Goal: Information Seeking & Learning: Learn about a topic

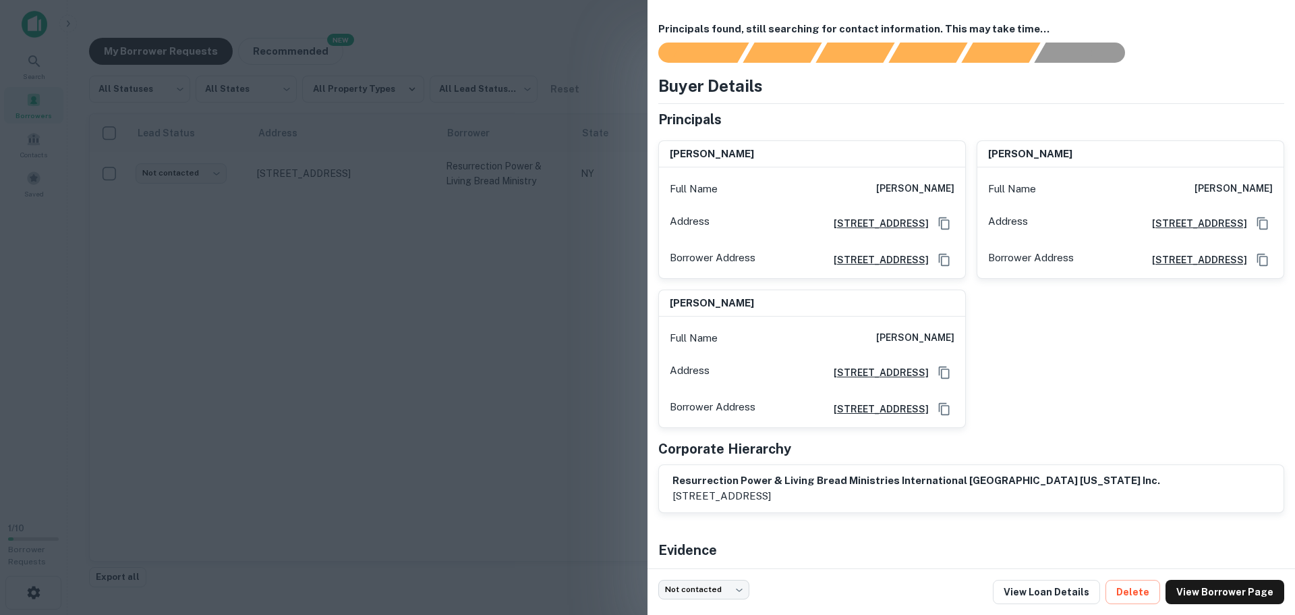
click at [268, 308] on div at bounding box center [647, 307] width 1295 height 615
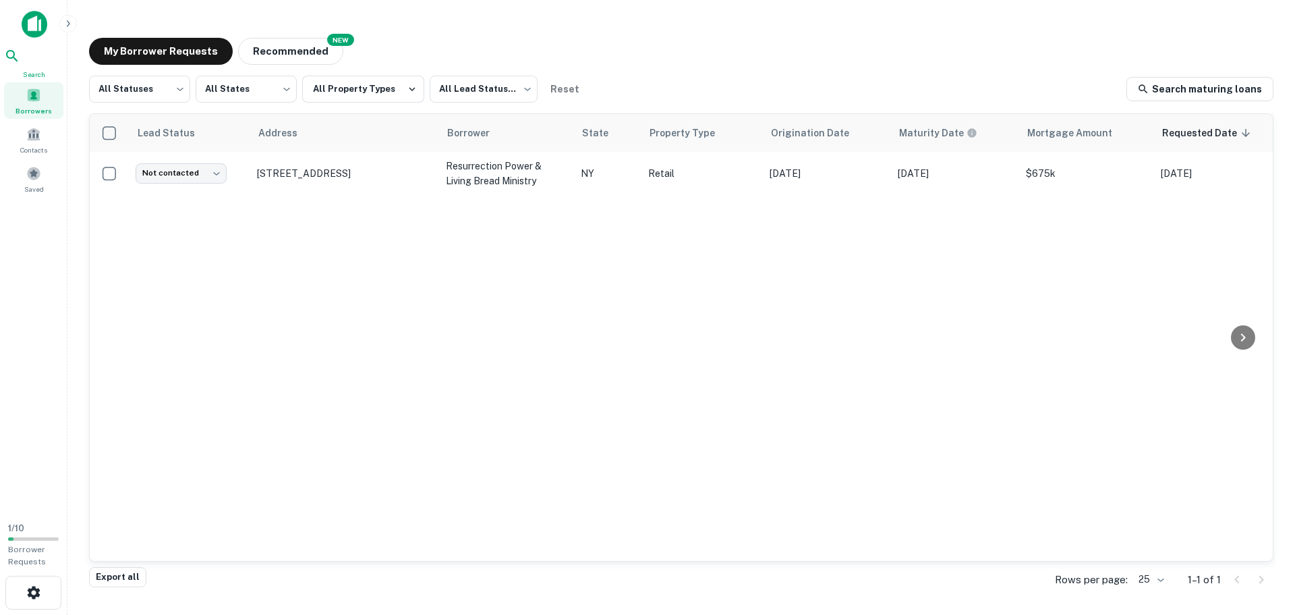
click at [20, 62] on icon at bounding box center [12, 56] width 16 height 16
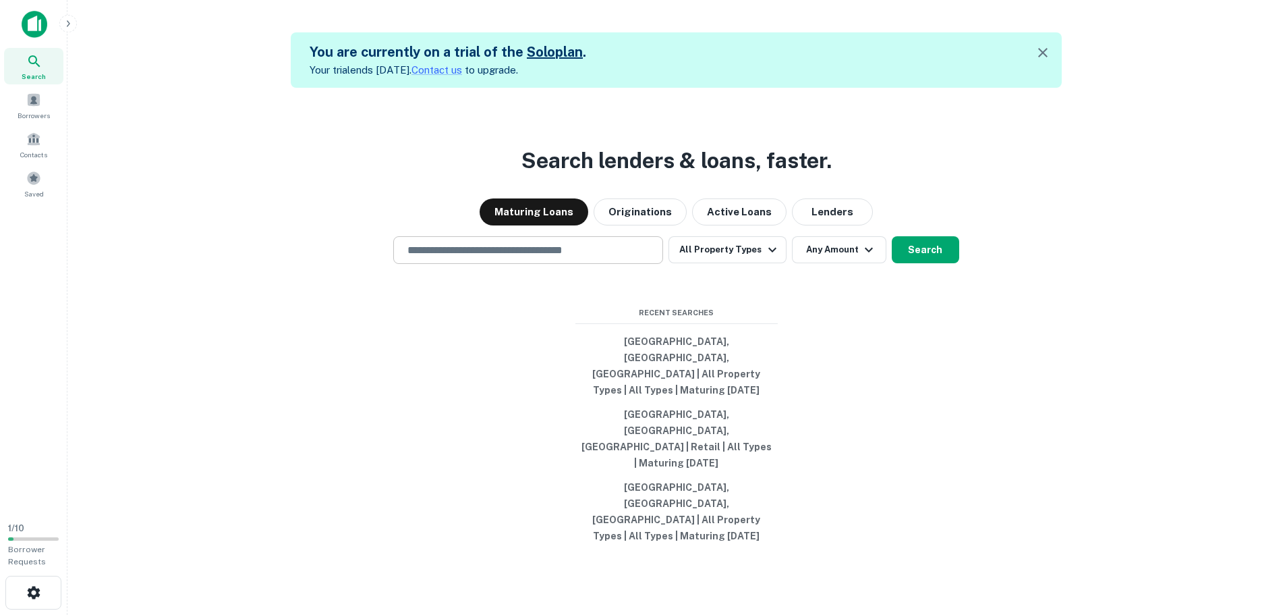
click at [503, 264] on div "​" at bounding box center [528, 250] width 270 height 28
type input "*"
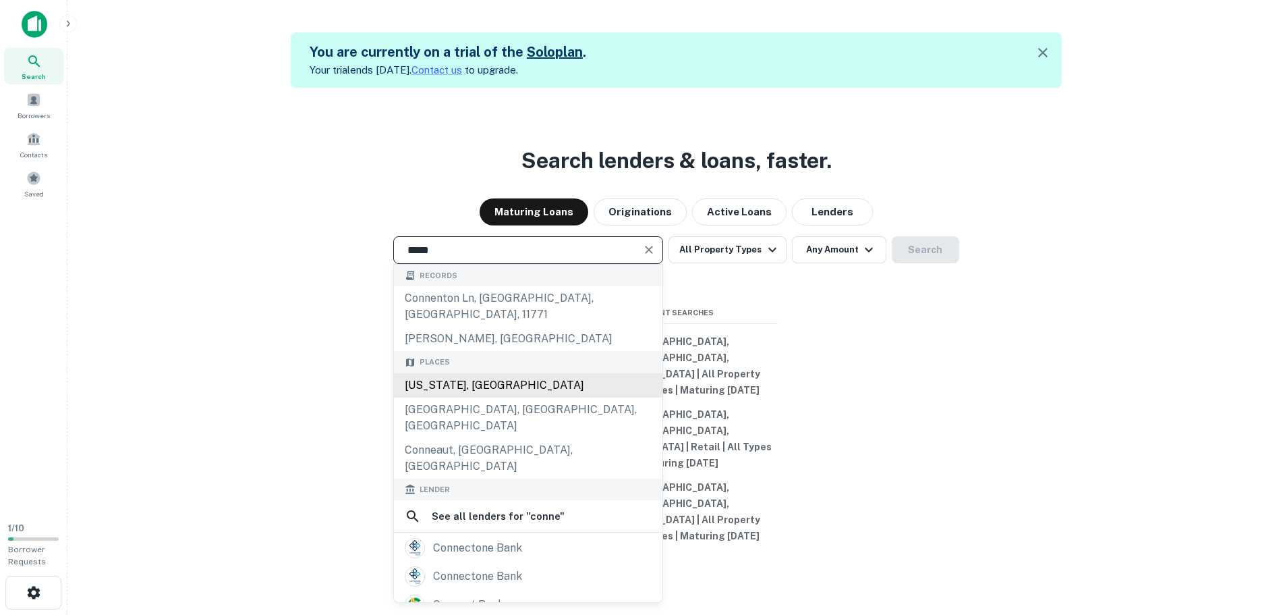
click at [494, 397] on div "[US_STATE], [GEOGRAPHIC_DATA]" at bounding box center [528, 385] width 268 height 24
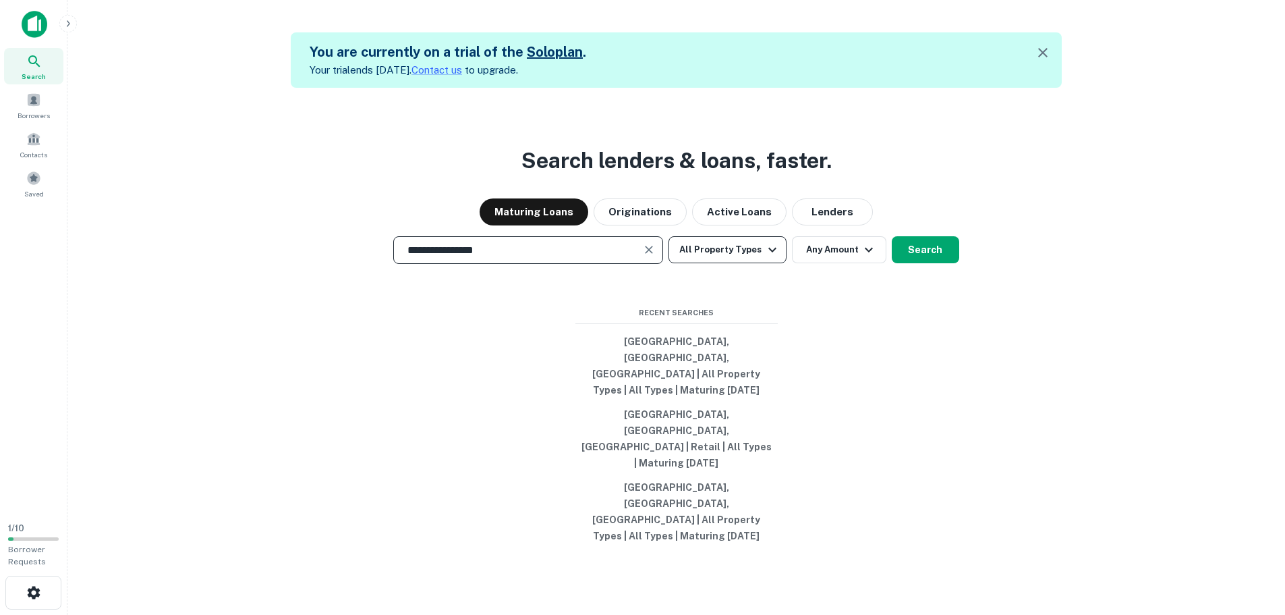
type input "**********"
click at [750, 263] on button "All Property Types" at bounding box center [727, 249] width 117 height 27
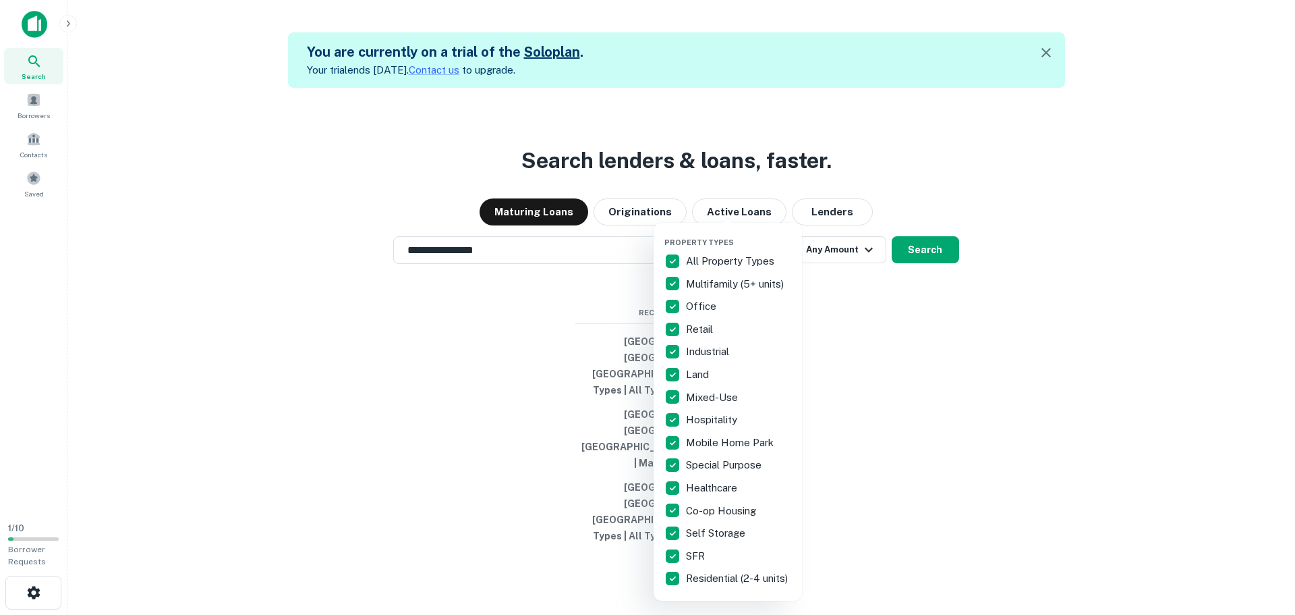
click at [1049, 499] on div at bounding box center [647, 307] width 1295 height 615
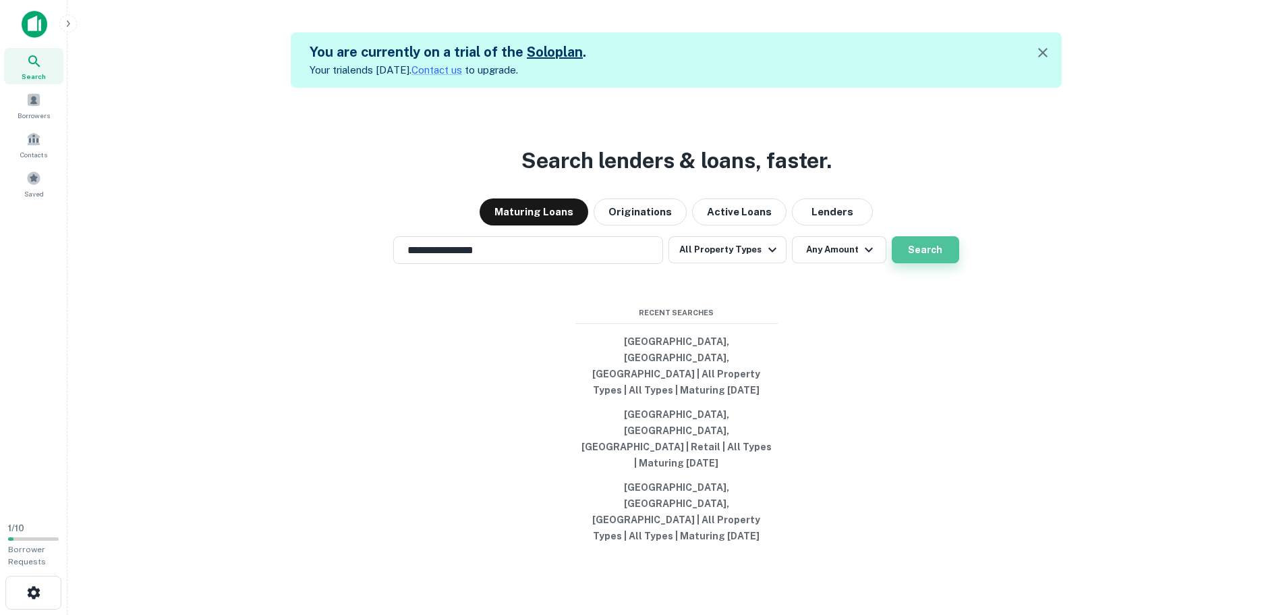
click at [920, 263] on button "Search" at bounding box center [925, 249] width 67 height 27
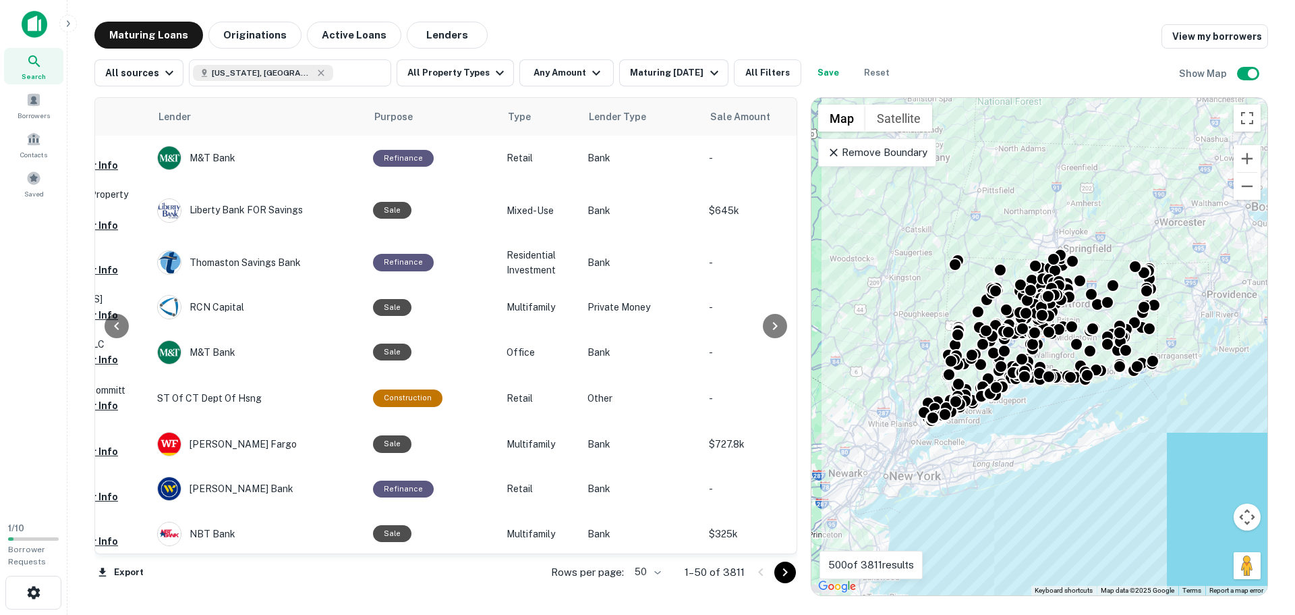
scroll to position [0, 612]
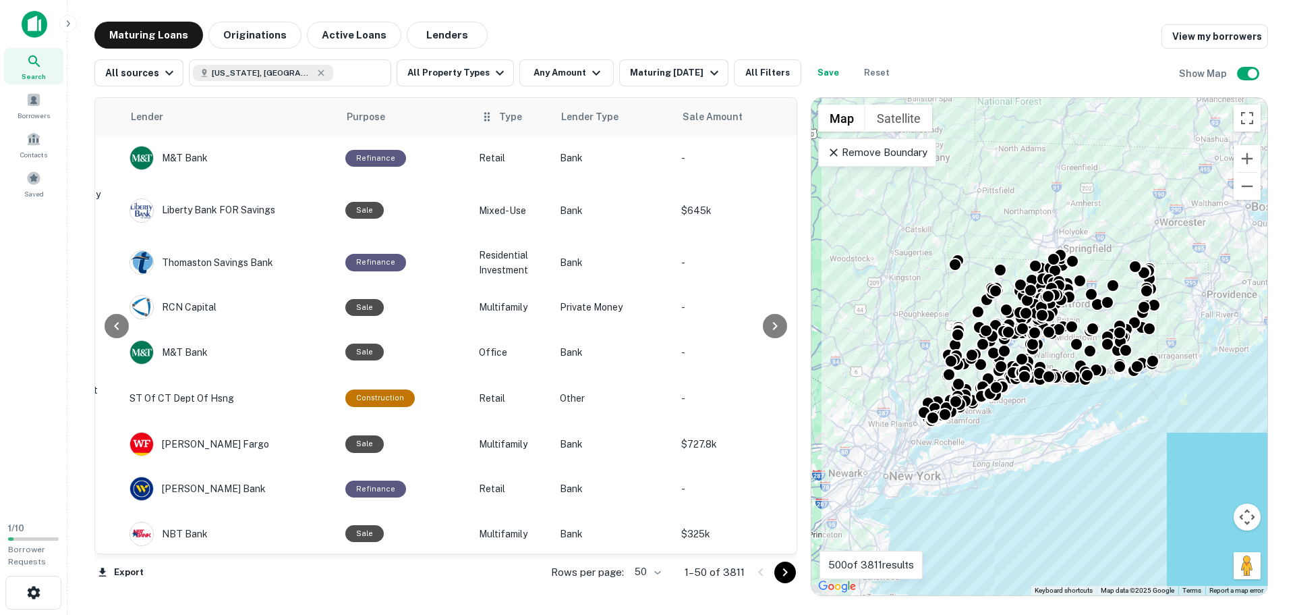
click at [484, 116] on icon at bounding box center [486, 117] width 13 height 16
click at [499, 117] on span "Type" at bounding box center [510, 117] width 23 height 16
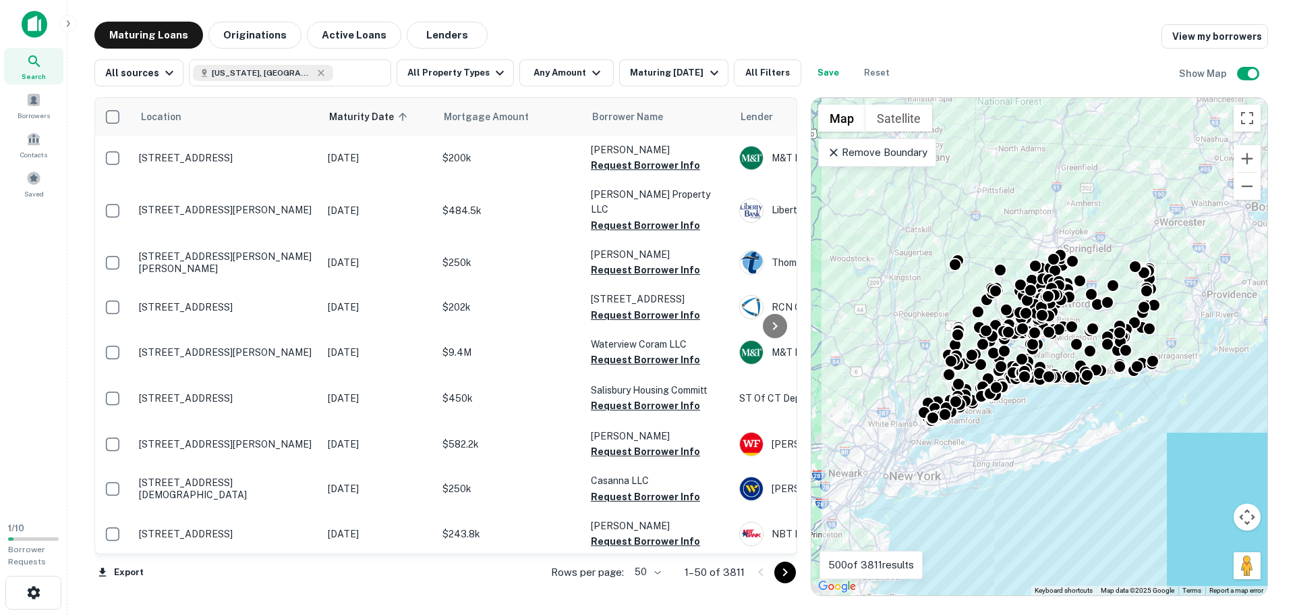
scroll to position [0, 0]
click at [557, 118] on icon at bounding box center [558, 117] width 12 height 12
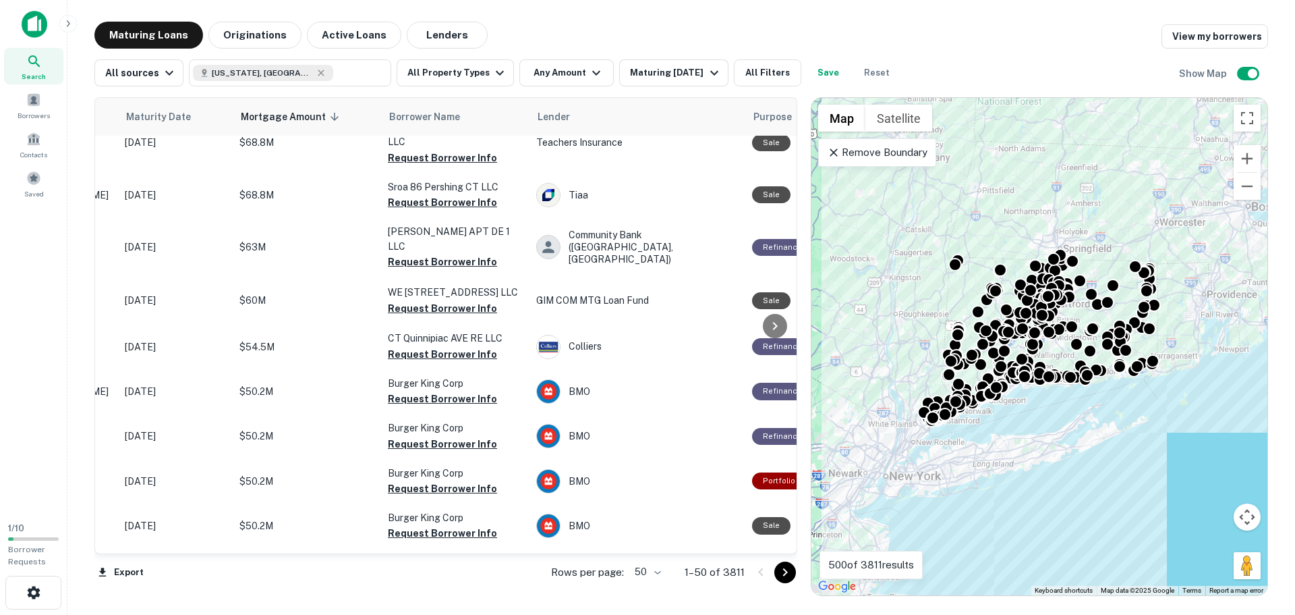
scroll to position [1147, 0]
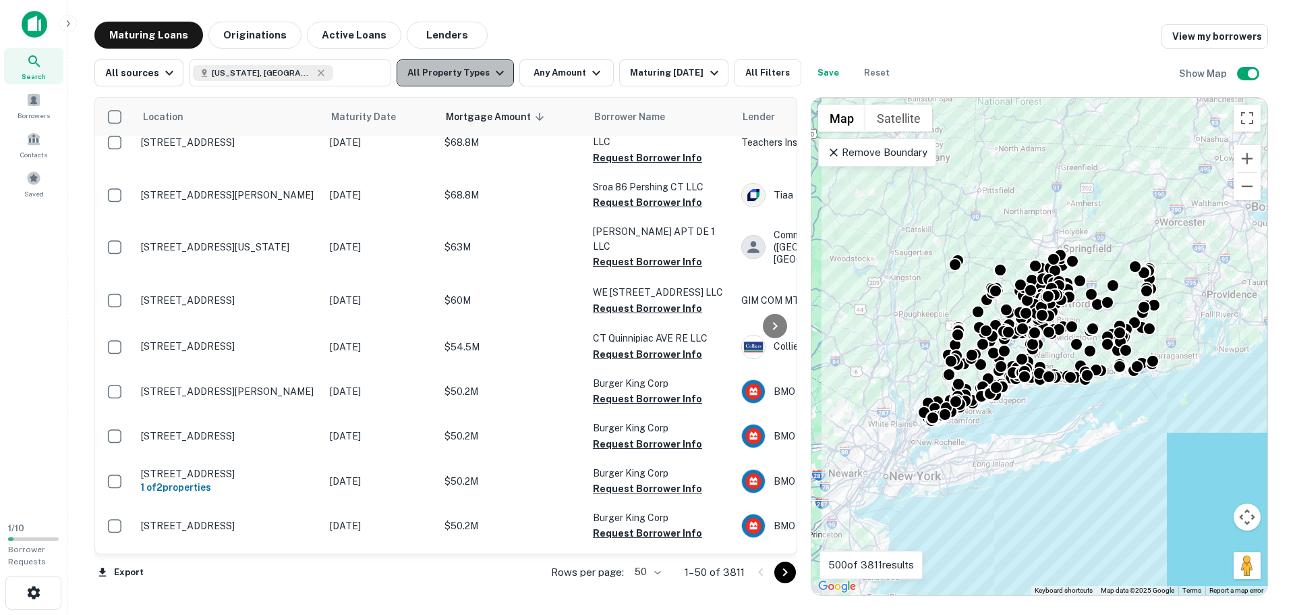
click at [469, 73] on button "All Property Types" at bounding box center [455, 72] width 117 height 27
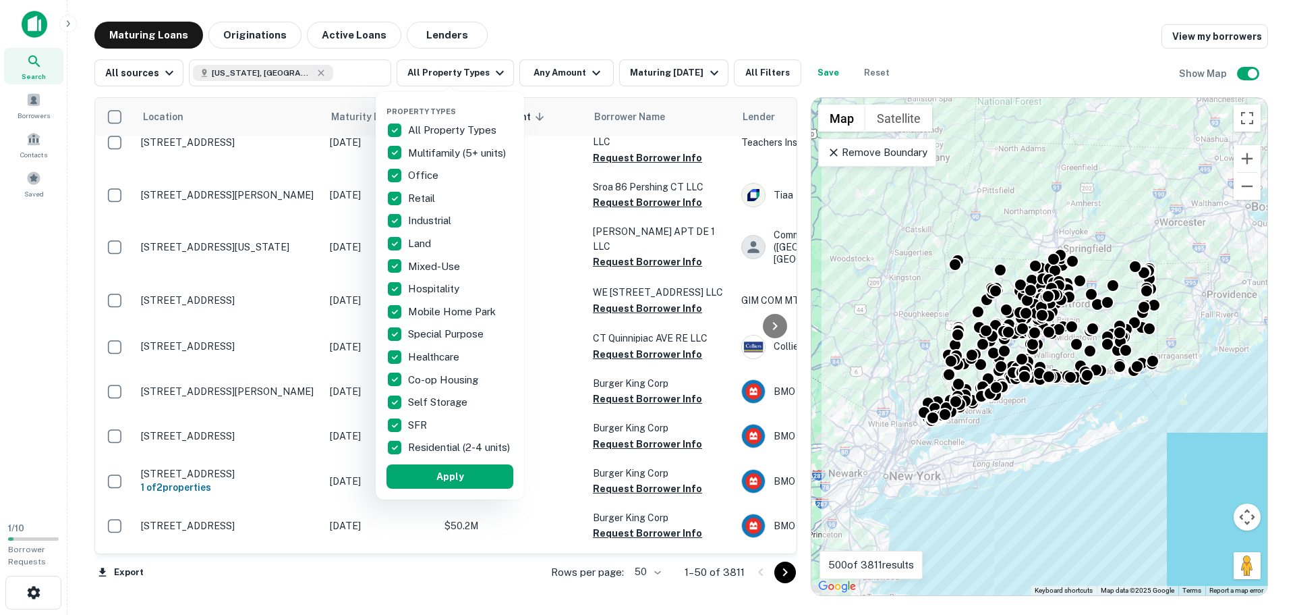
click at [432, 127] on p "All Property Types" at bounding box center [453, 130] width 91 height 16
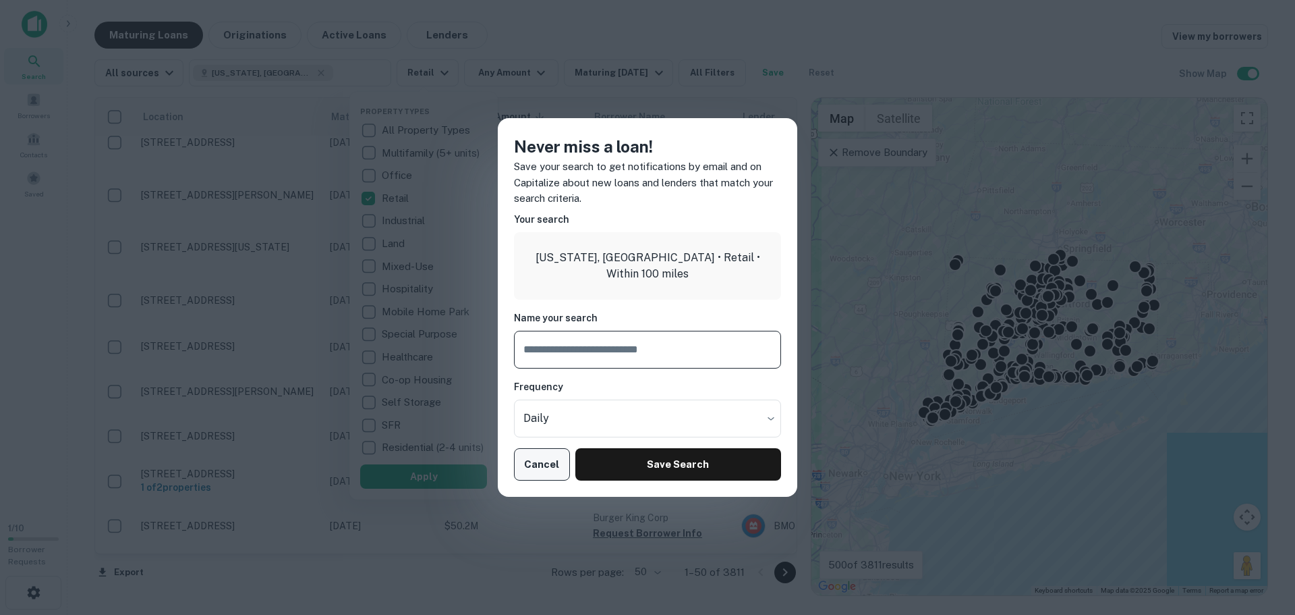
click at [552, 465] on button "Cancel" at bounding box center [542, 464] width 56 height 32
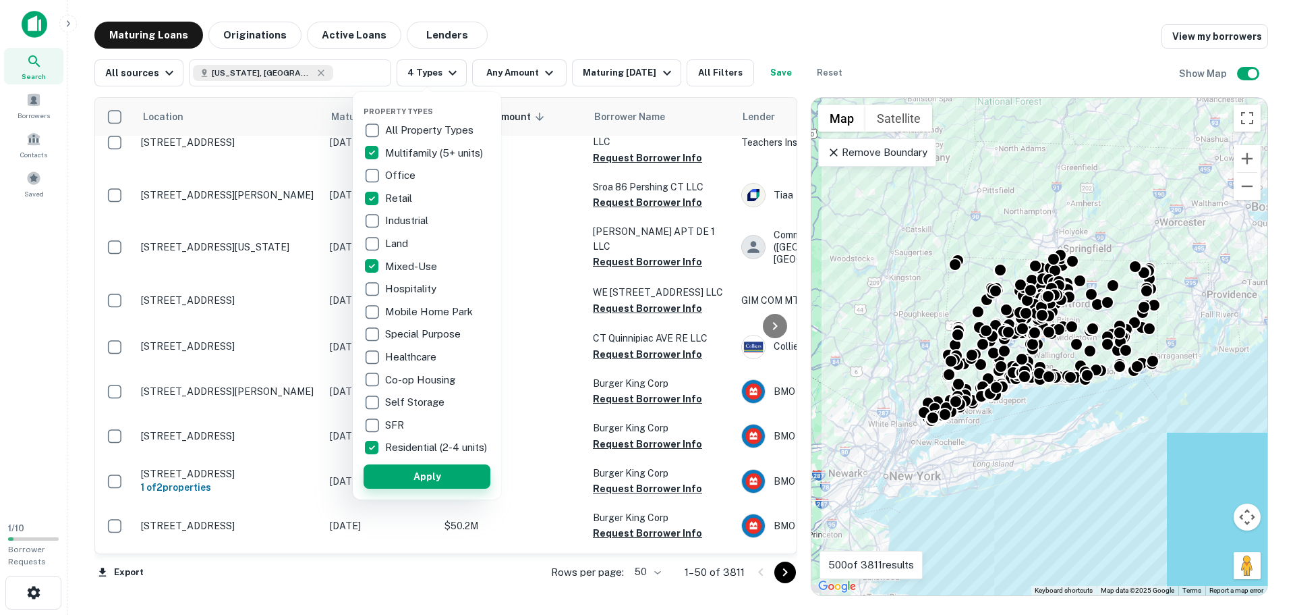
click at [411, 478] on button "Apply" at bounding box center [427, 476] width 127 height 24
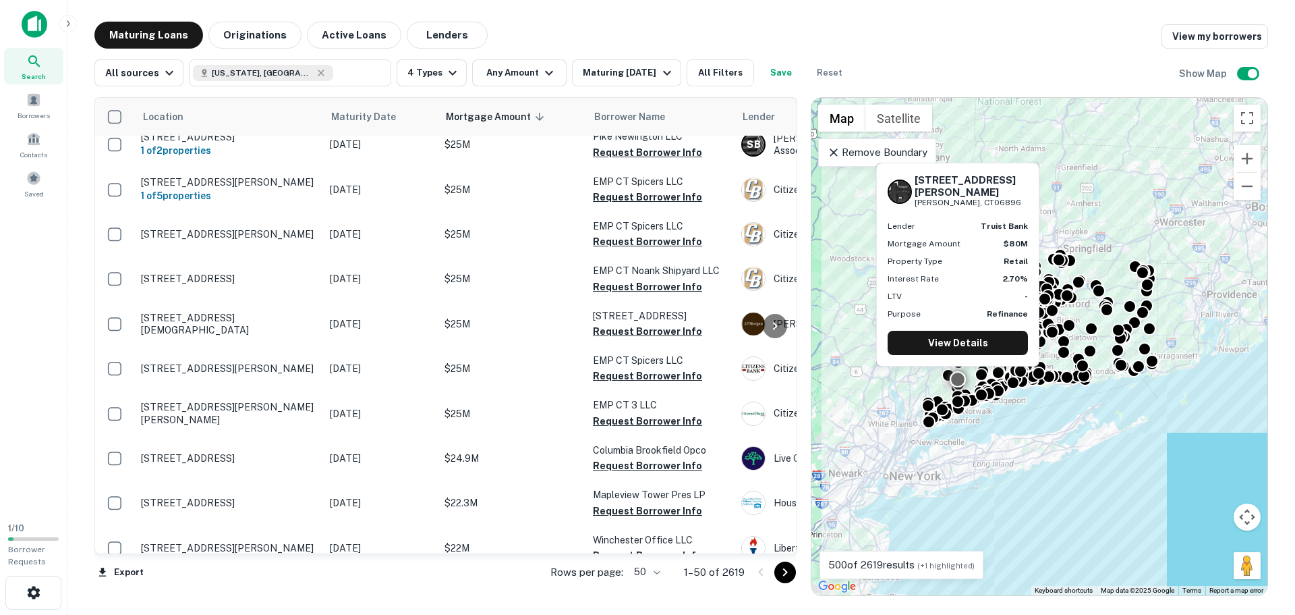
scroll to position [1846, 0]
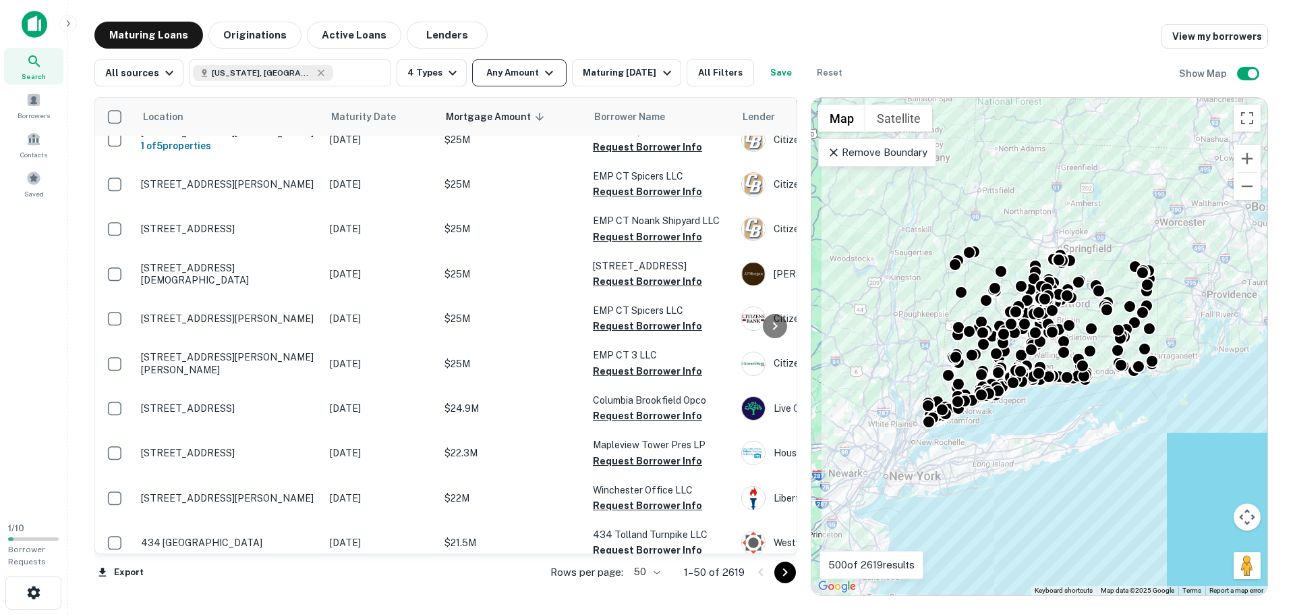
click at [541, 73] on icon "button" at bounding box center [549, 73] width 16 height 16
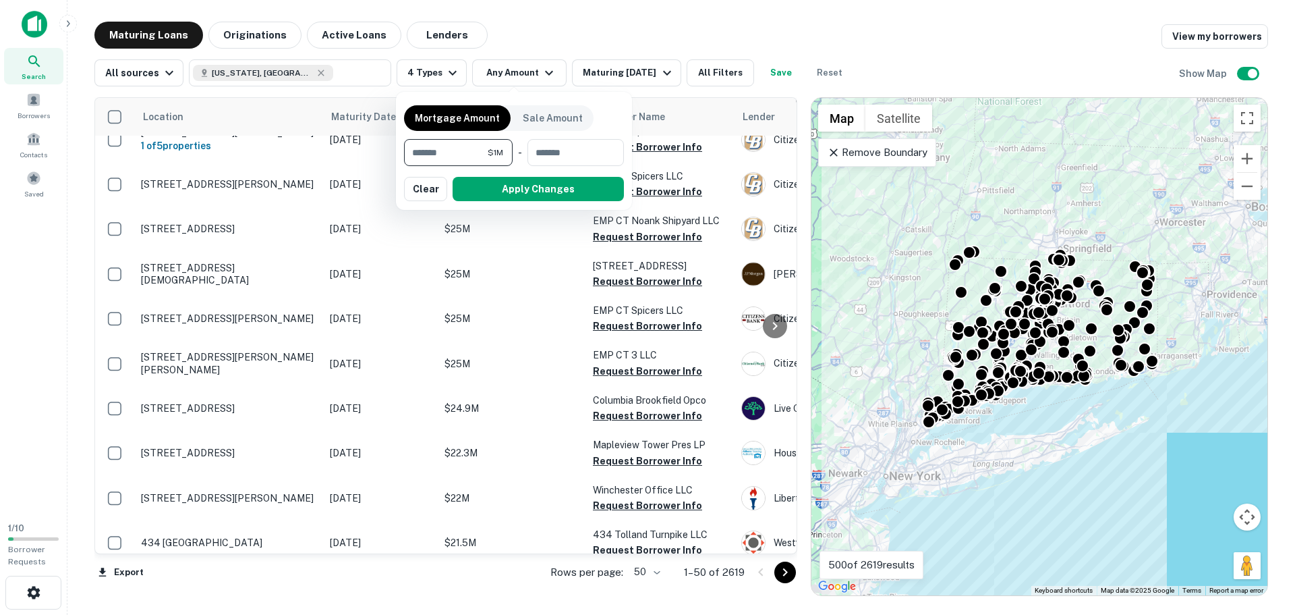
type input "*"
type input "*******"
click at [578, 154] on input "number" at bounding box center [571, 152] width 87 height 27
type input "********"
click at [520, 198] on button "Apply Changes" at bounding box center [538, 189] width 171 height 24
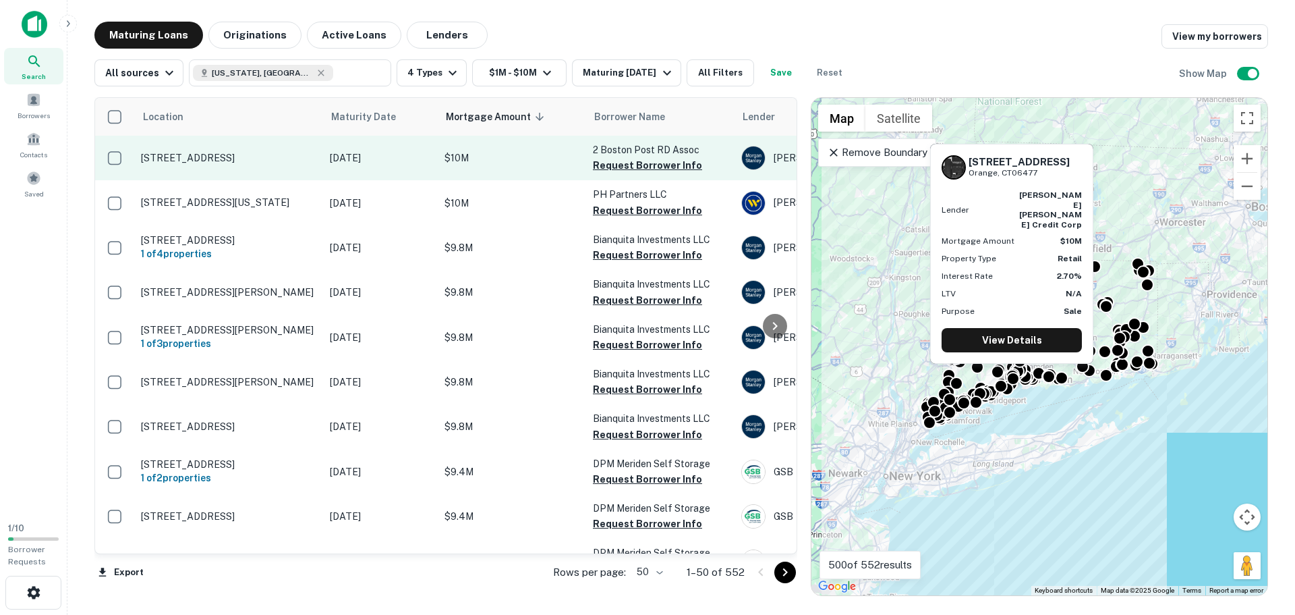
click at [531, 157] on p "$10M" at bounding box center [512, 157] width 135 height 15
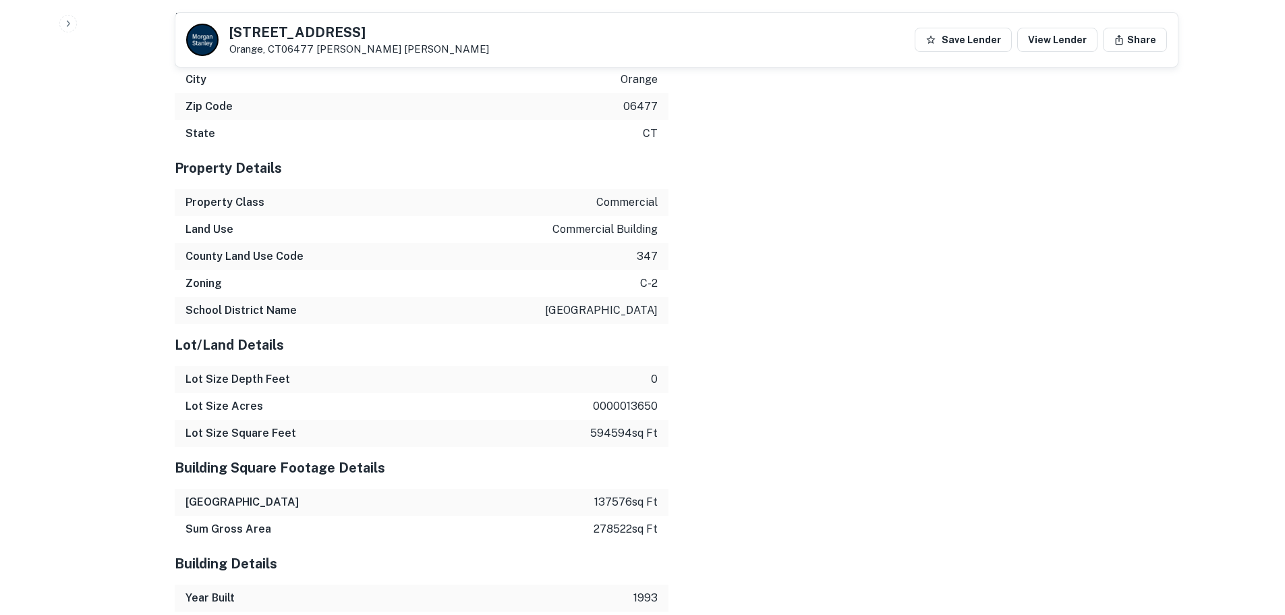
scroll to position [1282, 0]
